Goal: Task Accomplishment & Management: Use online tool/utility

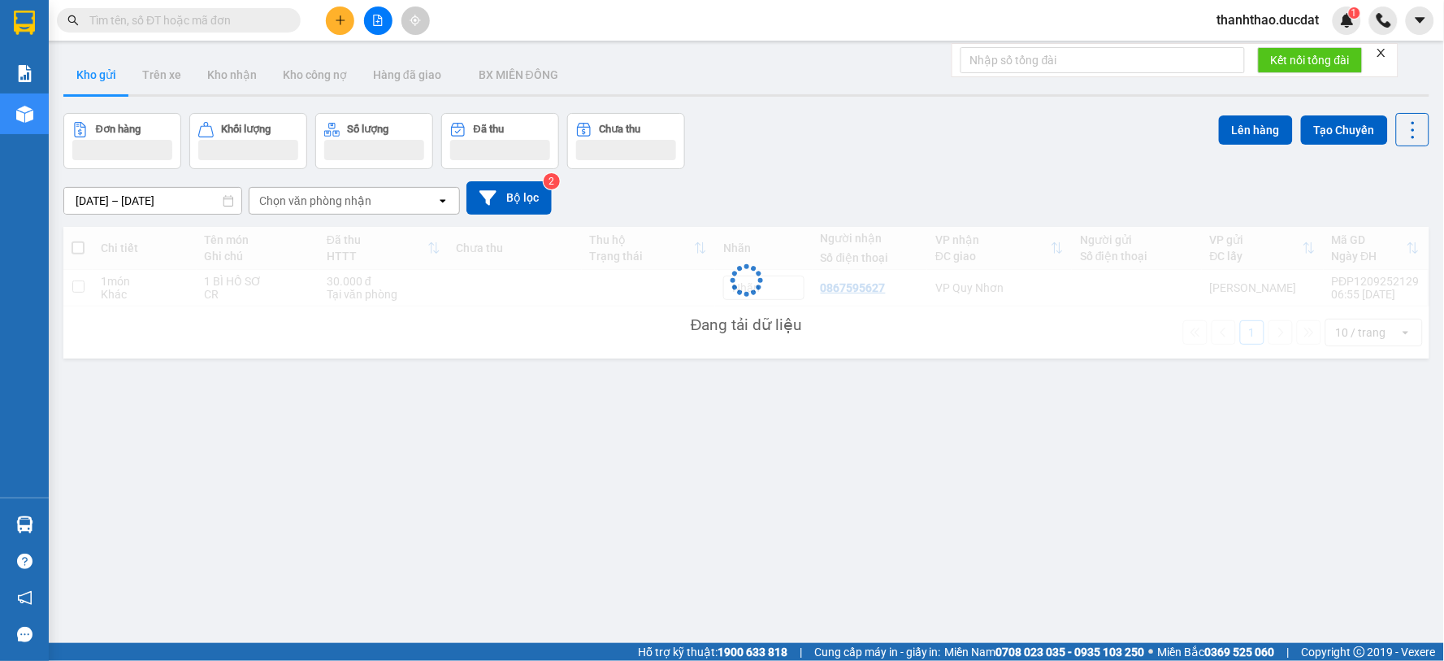
click at [190, 27] on input "text" at bounding box center [185, 20] width 192 height 18
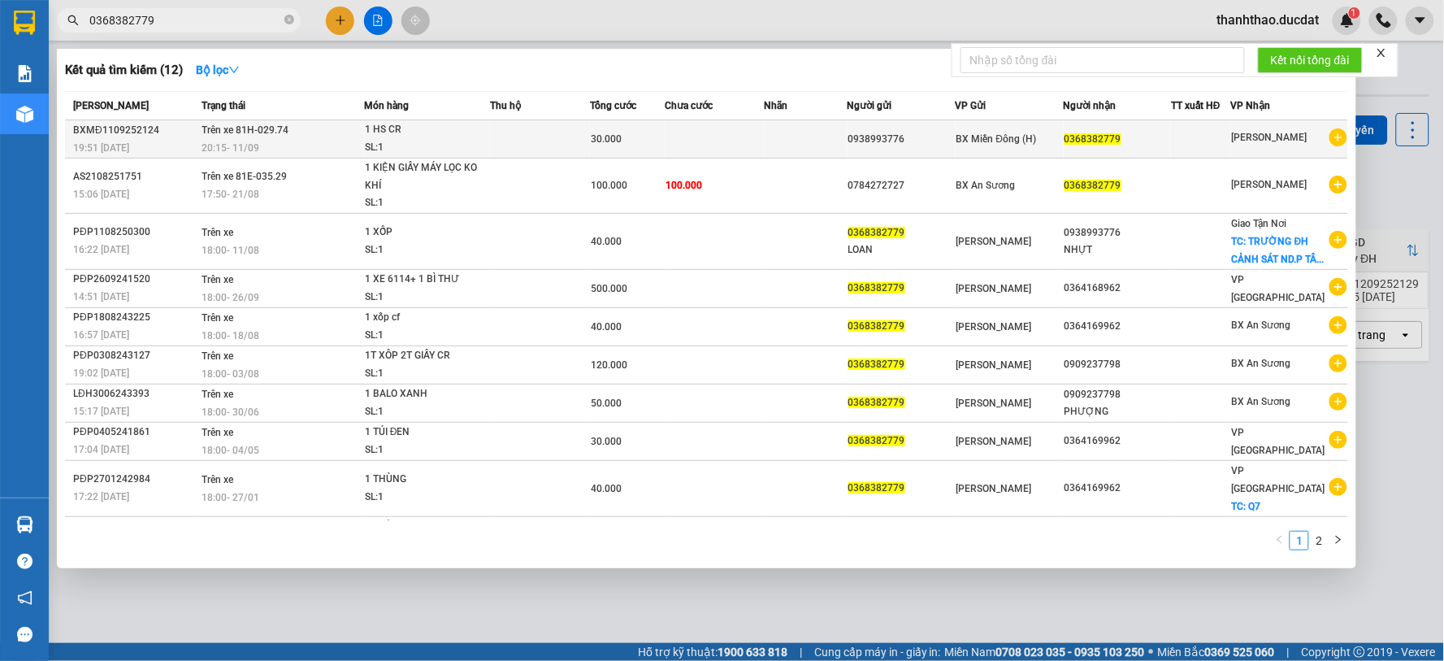
type input "0368382779"
click at [615, 144] on span "30.000" at bounding box center [606, 138] width 31 height 11
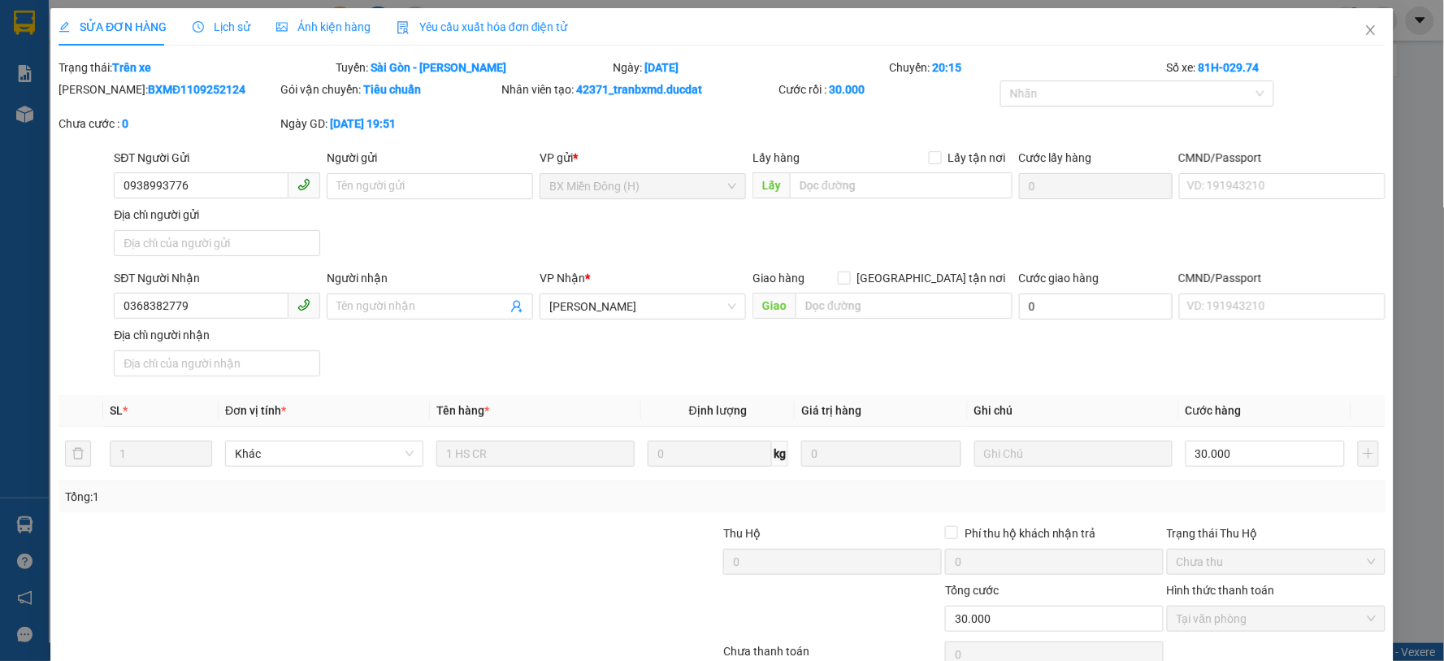
type input "0938993776"
type input "0368382779"
type input "30.000"
click at [1364, 27] on icon "close" at bounding box center [1370, 30] width 13 height 13
